Goal: Information Seeking & Learning: Learn about a topic

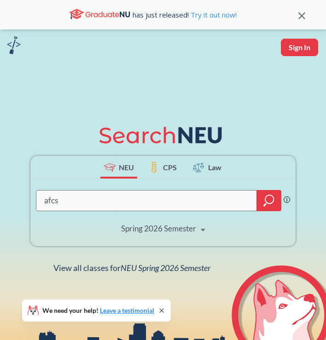
click at [179, 199] on input "afcs" at bounding box center [146, 201] width 207 height 18
type input "afcs 2410"
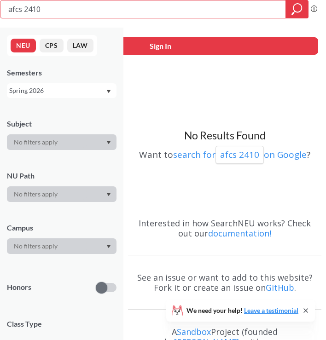
click at [102, 9] on input "afcs 2410" at bounding box center [143, 9] width 272 height 16
type input "a"
click at [52, 109] on div "NEU CPS LAW Semesters Spring 2026 Subject NU Path Campus Honors Class Type Cour…" at bounding box center [61, 184] width 123 height 313
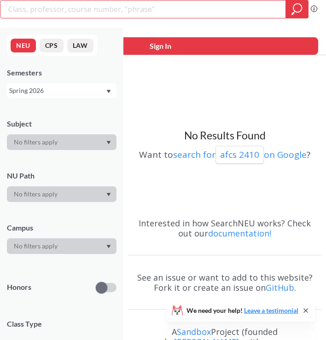
click at [52, 145] on div at bounding box center [62, 142] width 110 height 16
click at [108, 141] on icon "Dropdown arrow" at bounding box center [109, 142] width 4 height 3
click at [105, 195] on div at bounding box center [62, 194] width 110 height 16
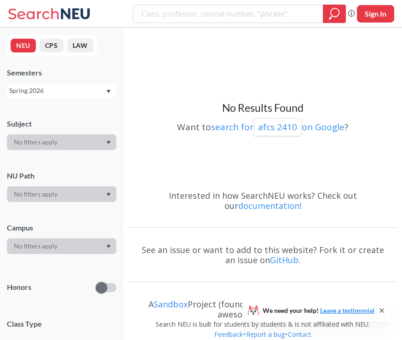
click at [227, 81] on div "No Results Found Want to search for afcs 2410 on Google ?" at bounding box center [263, 107] width 270 height 150
click at [192, 21] on div at bounding box center [239, 14] width 213 height 18
type input "afcs"
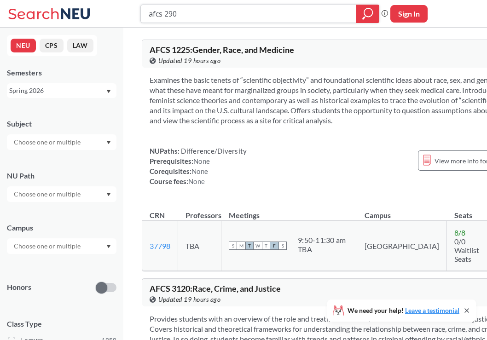
type input "afcs 2900"
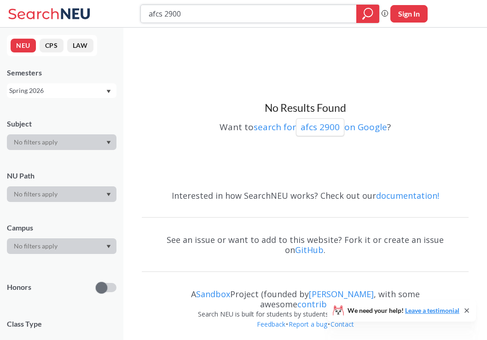
click at [208, 10] on input "afcs 2900" at bounding box center [249, 14] width 202 height 16
type input "afcs 4939"
click at [226, 13] on input "afcs 4939" at bounding box center [249, 14] width 202 height 16
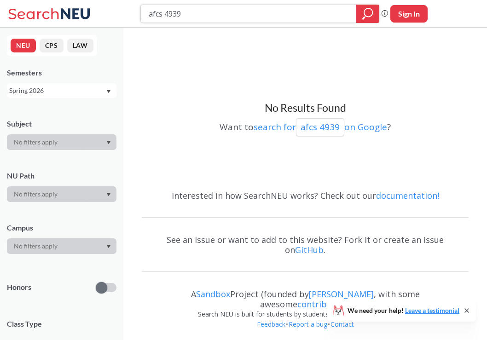
click at [226, 13] on input "afcs 4939" at bounding box center [249, 14] width 202 height 16
type input "anth 4510"
click at [226, 13] on input "anth 4510" at bounding box center [249, 14] width 202 height 16
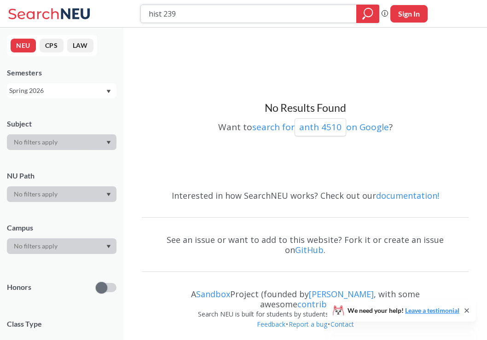
type input "hist 2390"
click at [152, 9] on input "hist 2390" at bounding box center [249, 14] width 202 height 16
type input "afcs 2390"
click at [200, 12] on input "afcs 2390" at bounding box center [249, 14] width 202 height 16
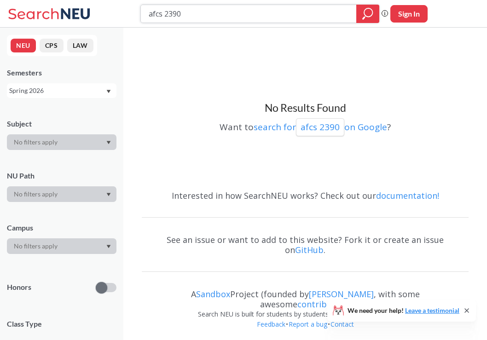
click at [200, 12] on input "afcs 2390" at bounding box center [249, 14] width 202 height 16
type input "inno 3308"
click at [223, 9] on input "inno 3308" at bounding box center [249, 14] width 202 height 16
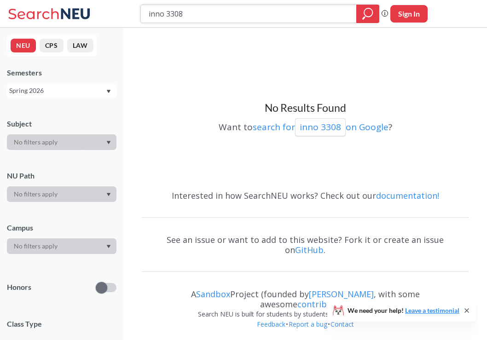
click at [223, 9] on input "inno 3308" at bounding box center [249, 14] width 202 height 16
type input "n"
type input "u"
type input "musc 1118"
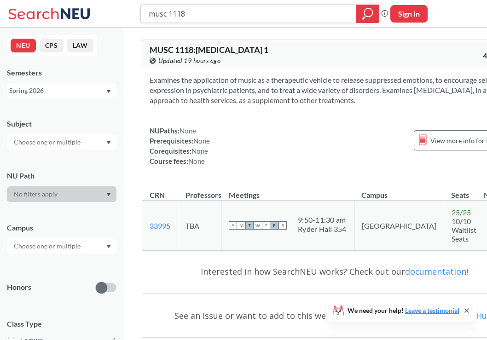
click at [180, 11] on input "musc 1118" at bounding box center [249, 14] width 202 height 16
type input "musc 1128"
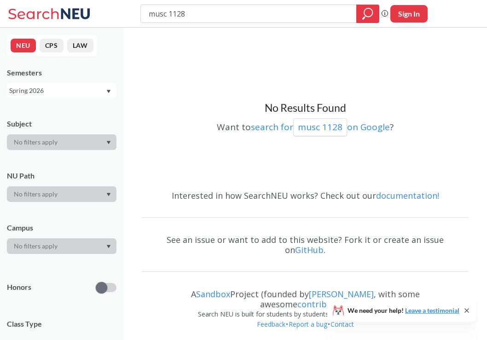
click at [192, 152] on div "No Results Found Want to search for musc 1128 on Google ?" at bounding box center [305, 107] width 327 height 150
click at [221, 14] on input "musc 1128" at bounding box center [249, 14] width 202 height 16
type input "afcs 2330"
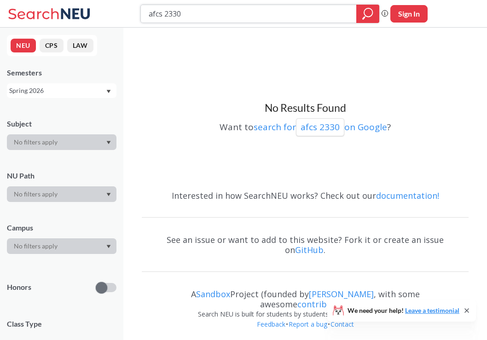
click at [246, 7] on input "afcs 2330" at bounding box center [249, 14] width 202 height 16
type input "n"
type input "anth 4500"
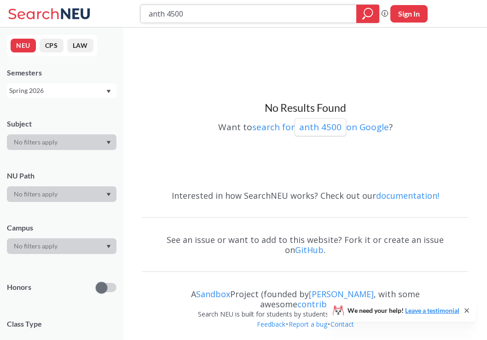
click at [230, 14] on input "anth 4500" at bounding box center [249, 14] width 202 height 16
type input "hist 1187"
type input "hist 2025"
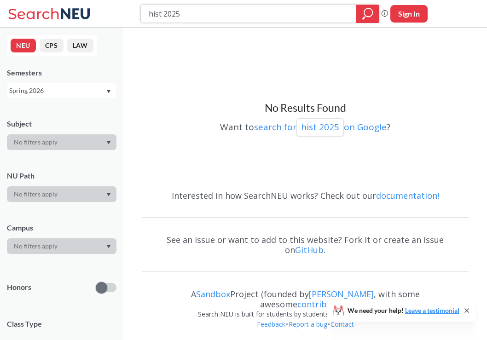
click at [242, 11] on input "hist 2025" at bounding box center [249, 14] width 202 height 16
type input "lacs 1220"
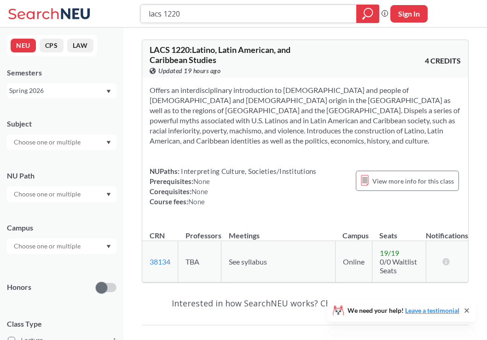
click at [155, 15] on input "lacs 1220" at bounding box center [249, 14] width 202 height 16
click at [238, 10] on input "spns 1220" at bounding box center [249, 14] width 202 height 16
type input "spns 1240"
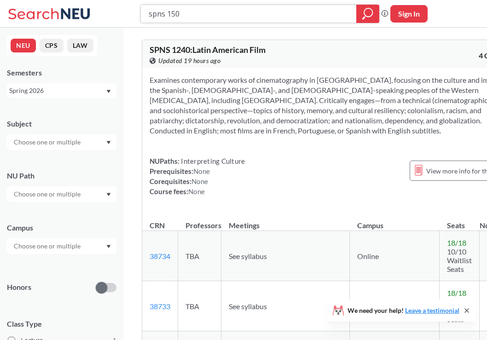
type input "spns 1505"
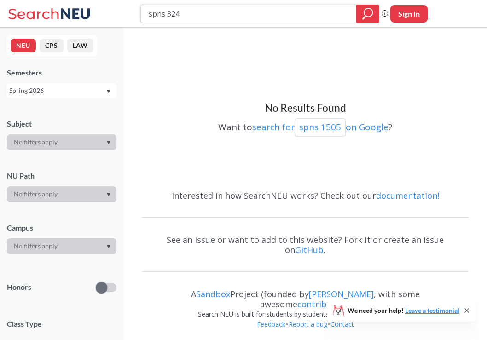
type input "spns 3240"
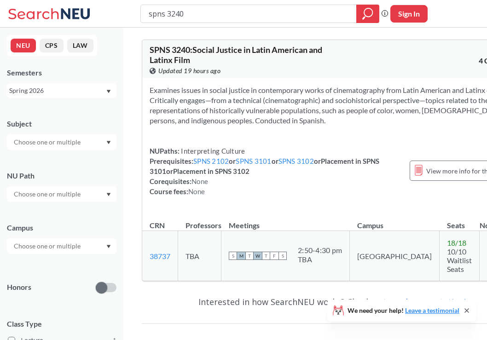
drag, startPoint x: 151, startPoint y: 160, endPoint x: 344, endPoint y: 160, distance: 192.9
click at [344, 160] on div "Examines issues in social justice in contemporary works of cinematography from …" at bounding box center [332, 145] width 380 height 134
click at [344, 160] on div "NUPaths: Interpreting Culture Prerequisites: SPNS 2102 or SPNS 3101 or SPNS 310…" at bounding box center [275, 171] width 251 height 51
click at [193, 16] on input "spns 3240" at bounding box center [249, 14] width 202 height 16
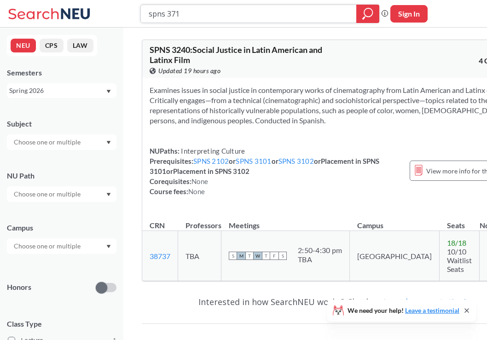
type input "spns 3715"
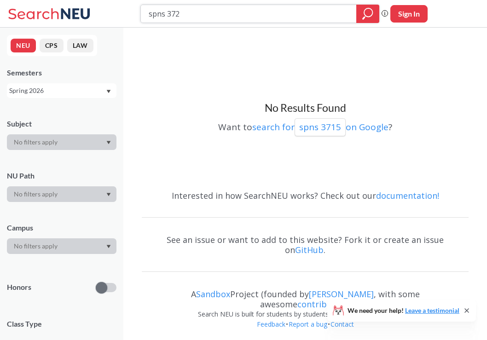
type input "spns 3720"
type input "spns 4655"
type input "spns 3240"
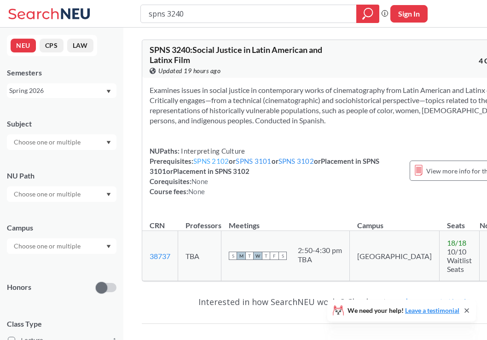
click at [202, 161] on link "SPNS 2102" at bounding box center [210, 161] width 35 height 8
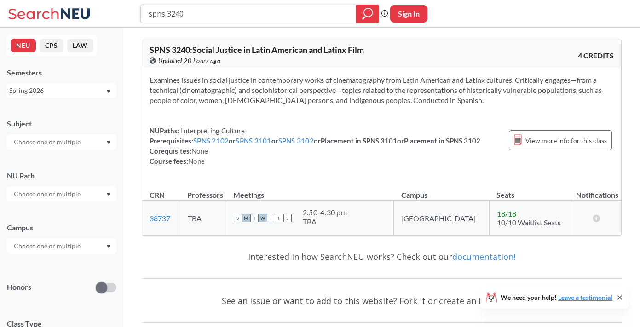
click at [223, 16] on input "spns 3240" at bounding box center [249, 14] width 202 height 16
paste input "Afro-Latin American Studies"
type input "Afro-Latin American Studies"
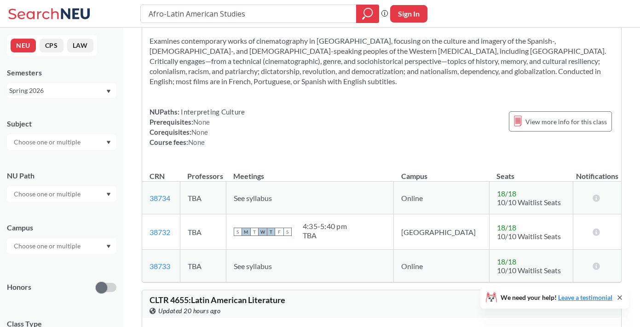
scroll to position [253, 0]
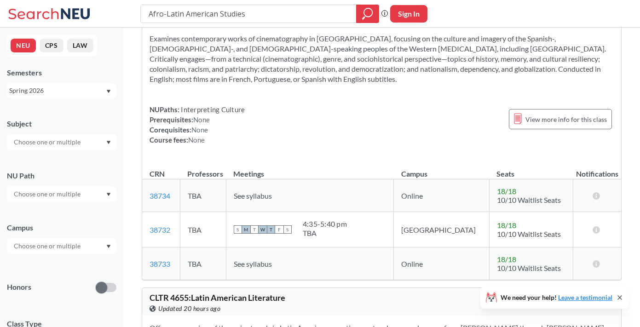
click at [347, 239] on div "4:35 - 5:40 pm TBA" at bounding box center [325, 230] width 44 height 20
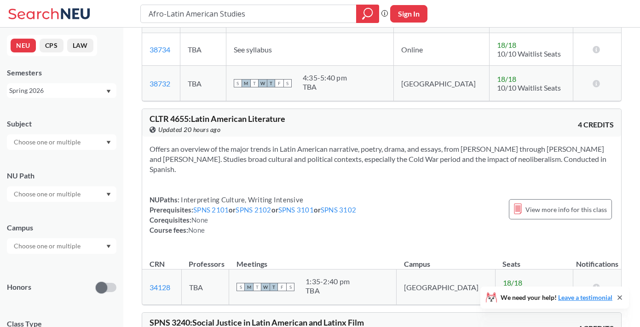
scroll to position [436, 0]
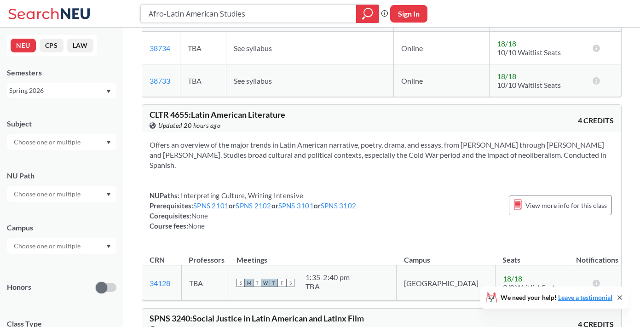
click at [215, 14] on input "Afro-Latin American Studies" at bounding box center [249, 14] width 202 height 16
type input "1187"
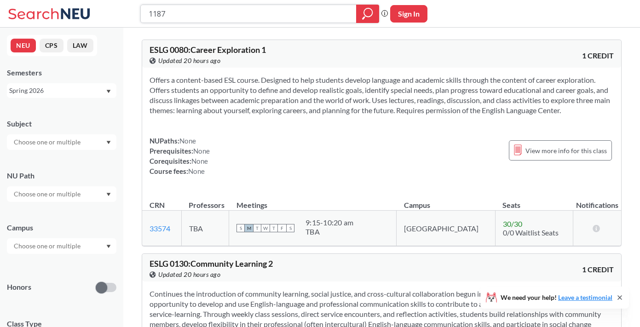
click at [150, 11] on input "1187" at bounding box center [249, 14] width 202 height 16
type input "hist 1187"
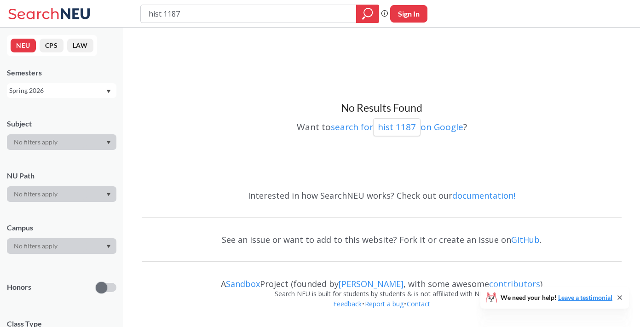
click at [444, 55] on div "No Results Found Want to search for hist 1187 on Google ?" at bounding box center [382, 107] width 480 height 150
